Goal: Book appointment/travel/reservation

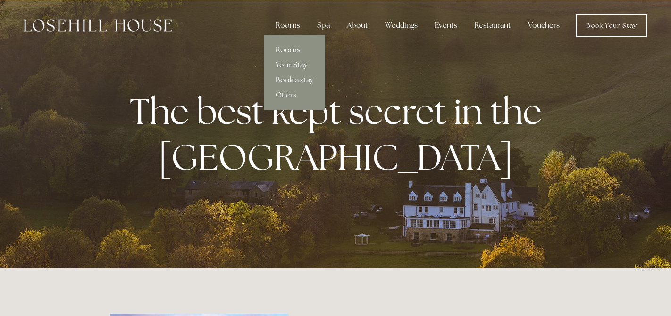
click at [293, 81] on link "Book a stay" at bounding box center [294, 80] width 61 height 15
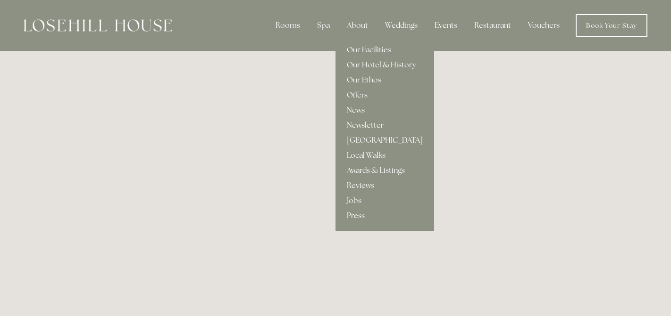
click at [355, 50] on link "Our Facilities" at bounding box center [384, 49] width 99 height 15
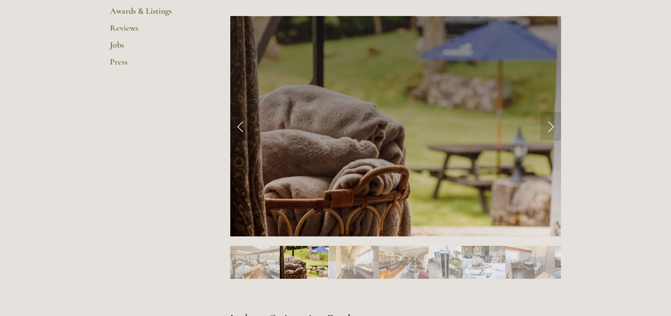
scroll to position [389, 0]
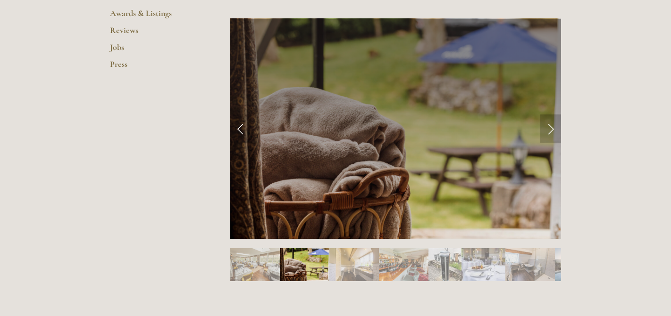
click at [546, 124] on link "Next Slide" at bounding box center [550, 129] width 21 height 28
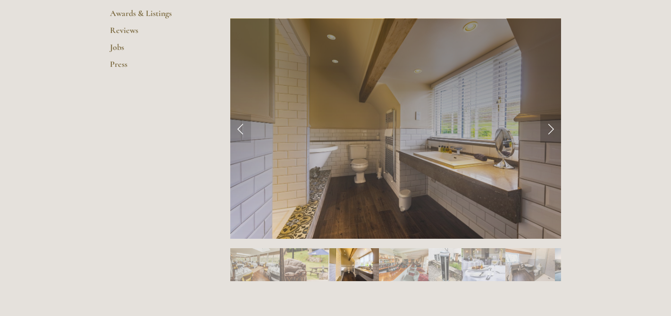
click at [546, 125] on link "Next Slide" at bounding box center [550, 129] width 21 height 28
click at [551, 129] on link "Next Slide" at bounding box center [550, 129] width 21 height 28
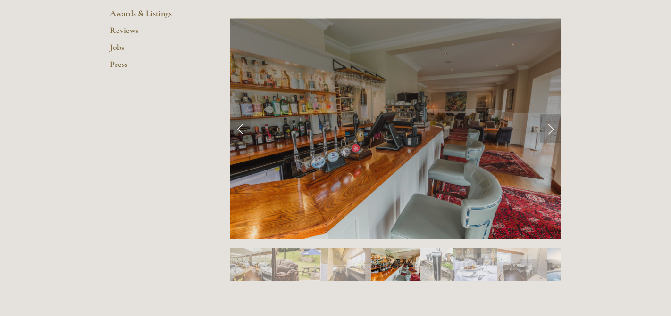
click at [551, 129] on link "Next Slide" at bounding box center [550, 129] width 21 height 28
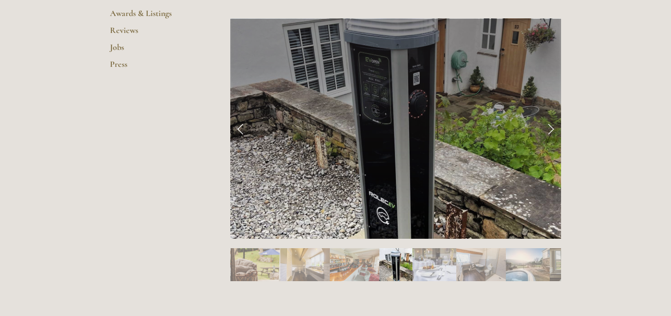
click at [551, 129] on link "Next Slide" at bounding box center [550, 129] width 21 height 28
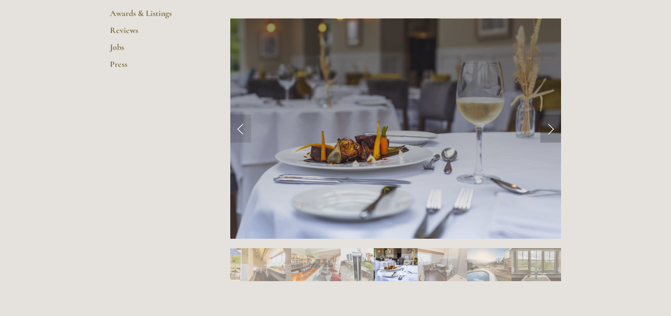
click at [551, 129] on link "Next Slide" at bounding box center [550, 129] width 21 height 28
